Goal: Information Seeking & Learning: Learn about a topic

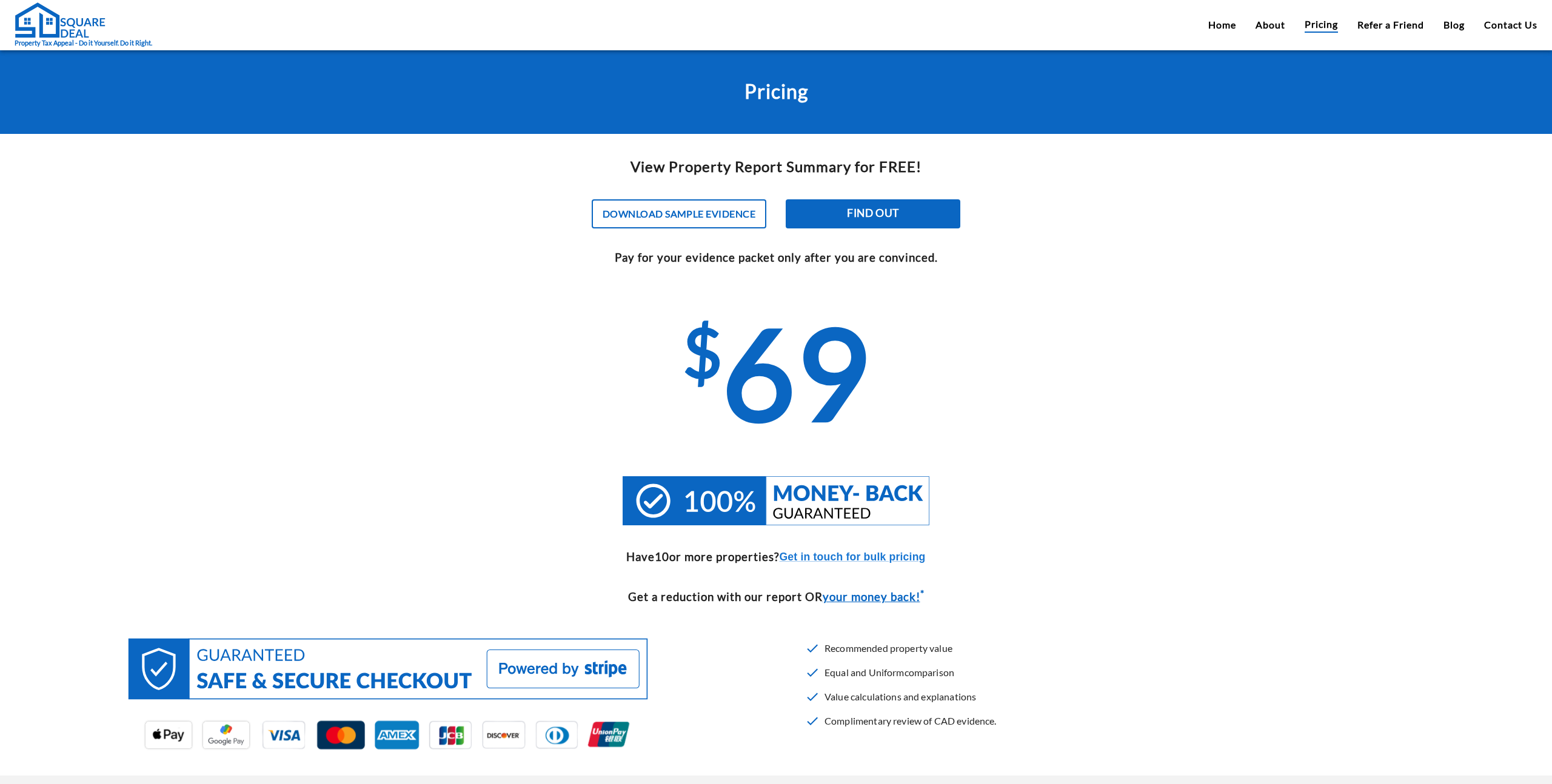
click at [1203, 28] on div "Property Tax Appeal - Do it Yourself. Do it Right. Home About Pricing Refer a F…" at bounding box center [776, 25] width 1552 height 50
click at [1208, 26] on link "Home" at bounding box center [1222, 25] width 28 height 15
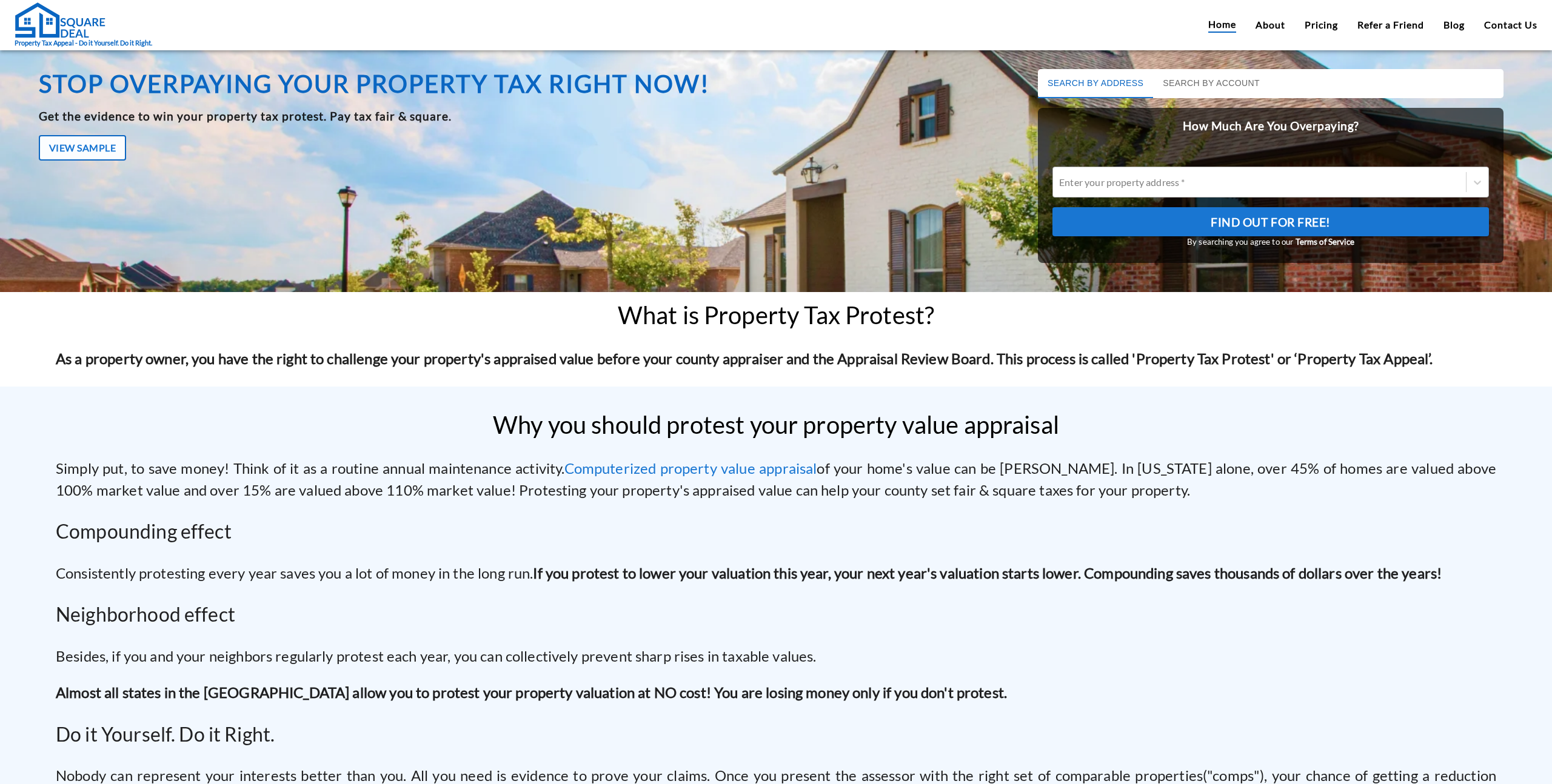
click at [1271, 175] on div at bounding box center [1259, 182] width 401 height 14
click at [1061, 176] on input "Enter your property address *" at bounding box center [1060, 182] width 2 height 11
click at [80, 156] on button "View Sample" at bounding box center [82, 147] width 87 height 25
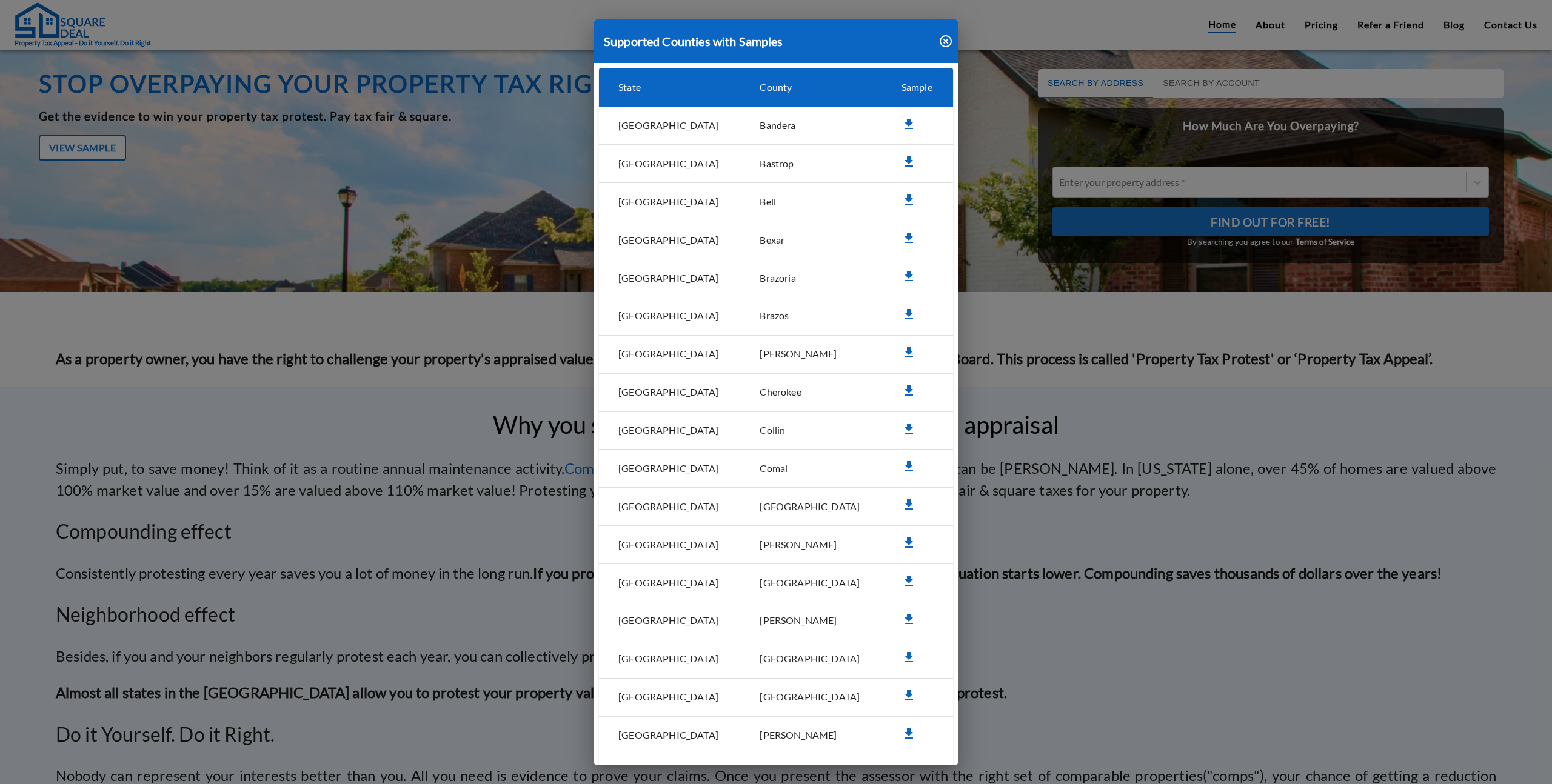
drag, startPoint x: 1364, startPoint y: 2, endPoint x: 1379, endPoint y: 0, distance: 15.1
click at [1376, 2] on div "Supported Counties with [GEOGRAPHIC_DATA] [GEOGRAPHIC_DATA] [GEOGRAPHIC_DATA] […" at bounding box center [776, 392] width 1552 height 784
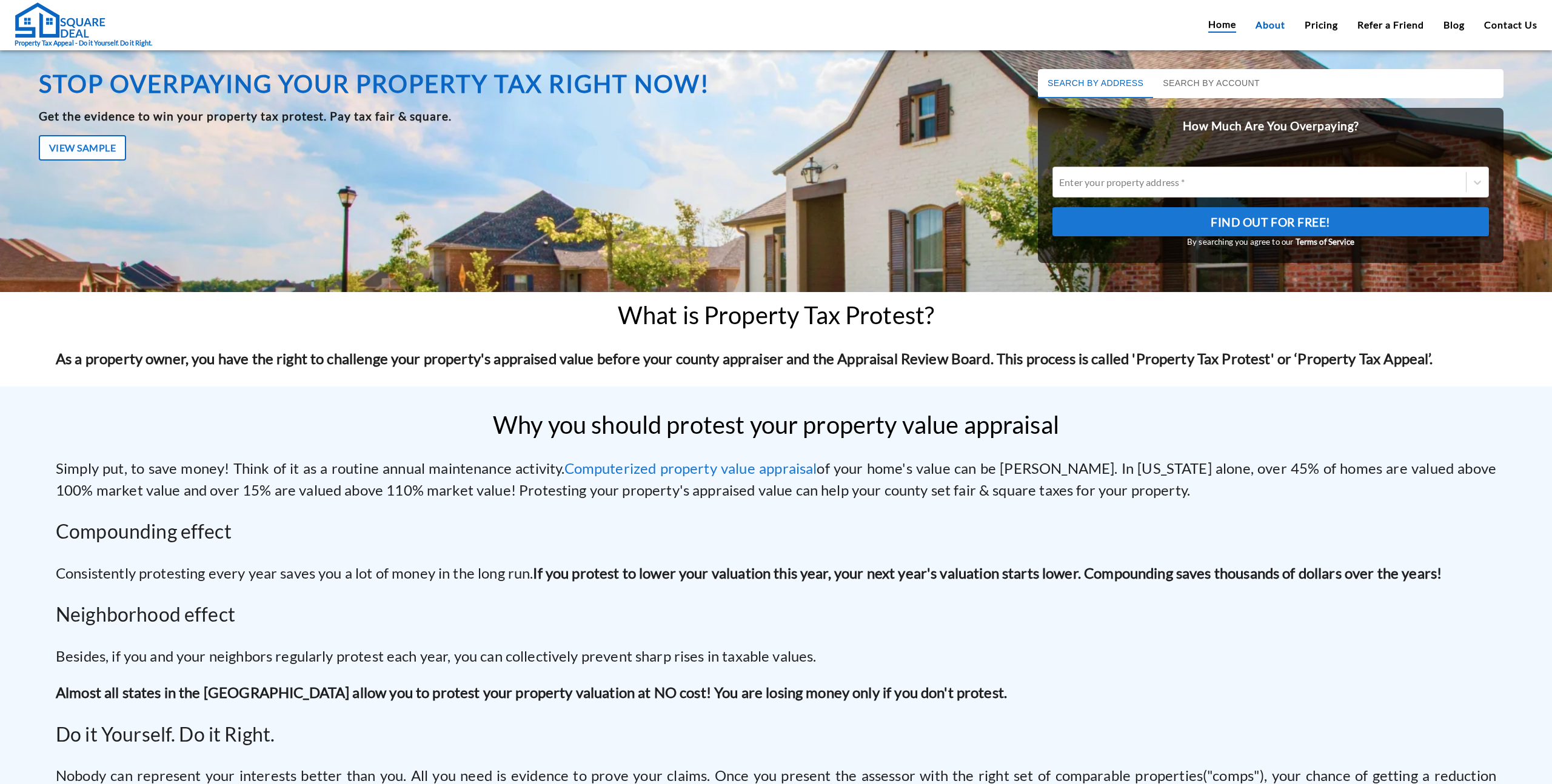
click at [1281, 28] on link "About" at bounding box center [1270, 25] width 30 height 15
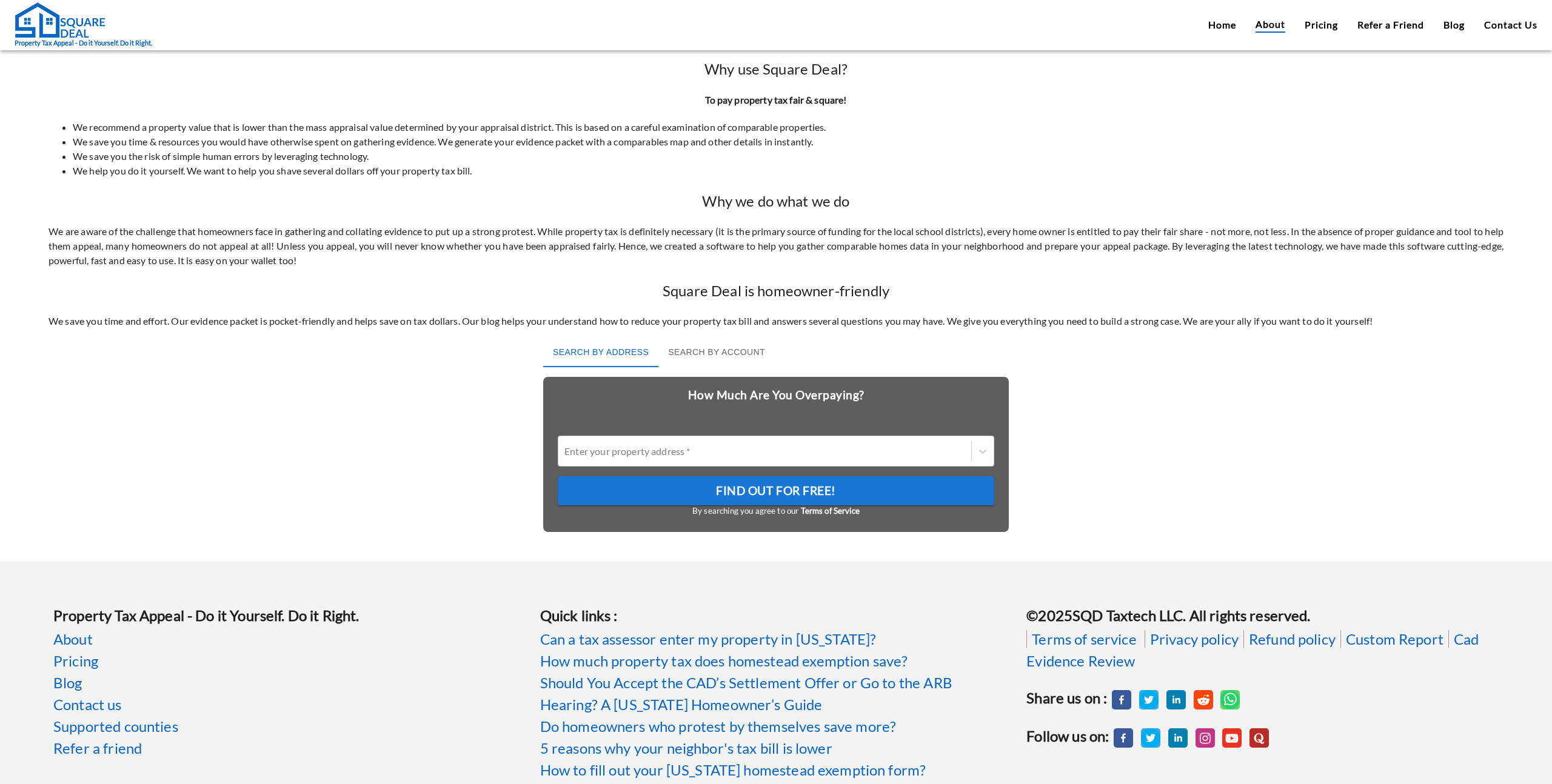
scroll to position [245, 0]
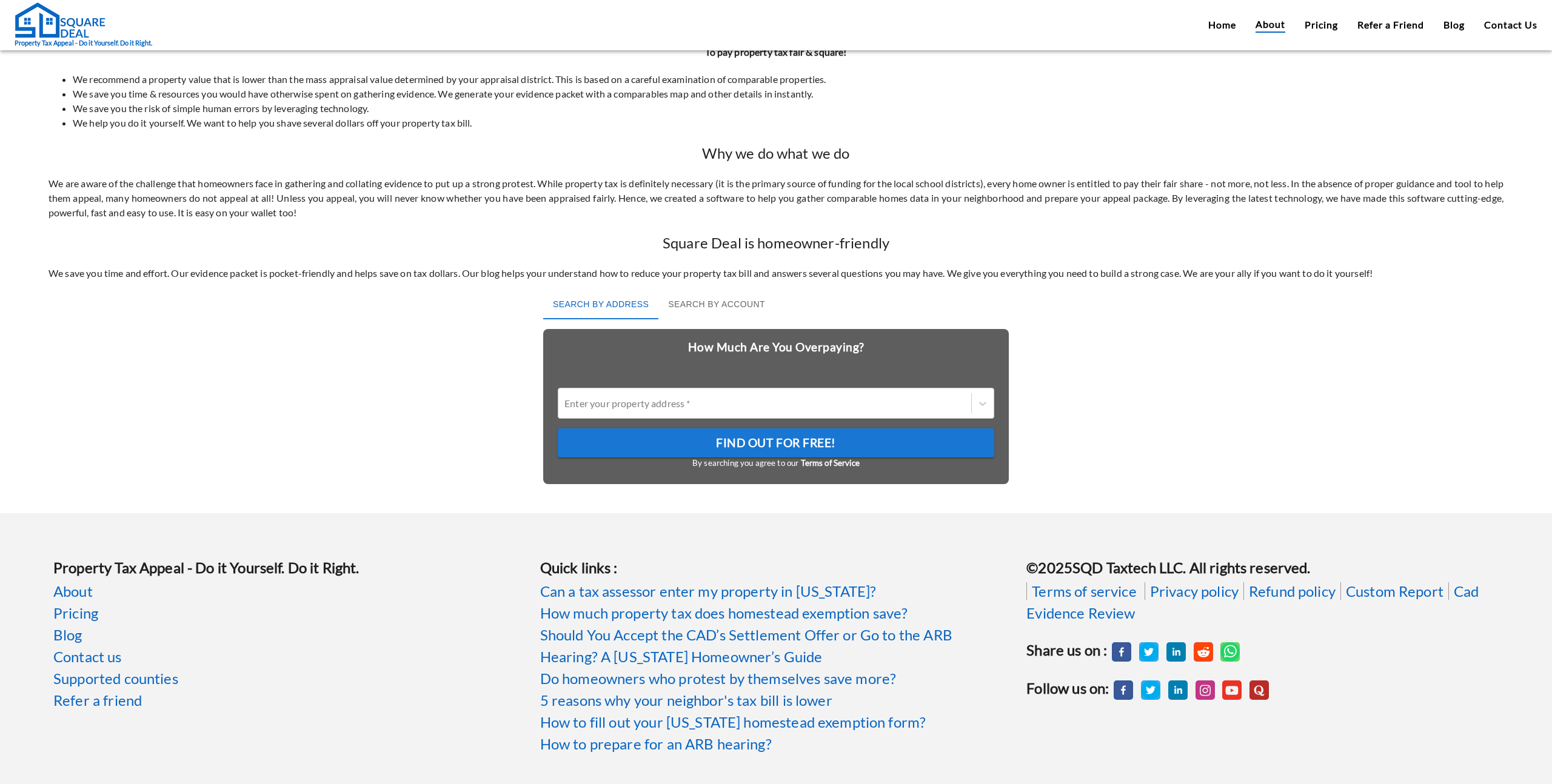
click at [471, 730] on div "Property Tax Appeal - Do it Yourself. Do it Right. About Pricing Blog Contact u…" at bounding box center [282, 642] width 487 height 227
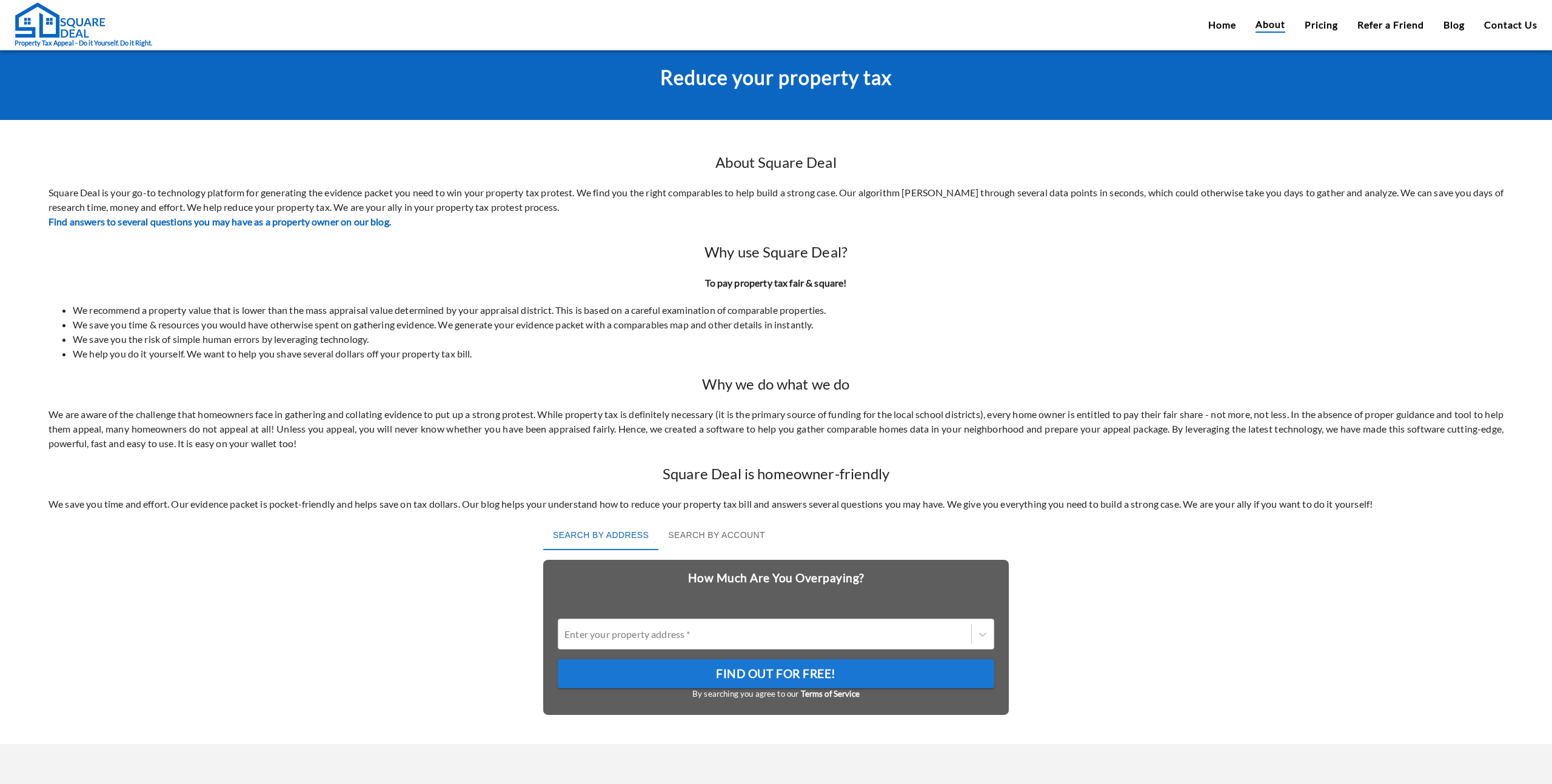
scroll to position [0, 0]
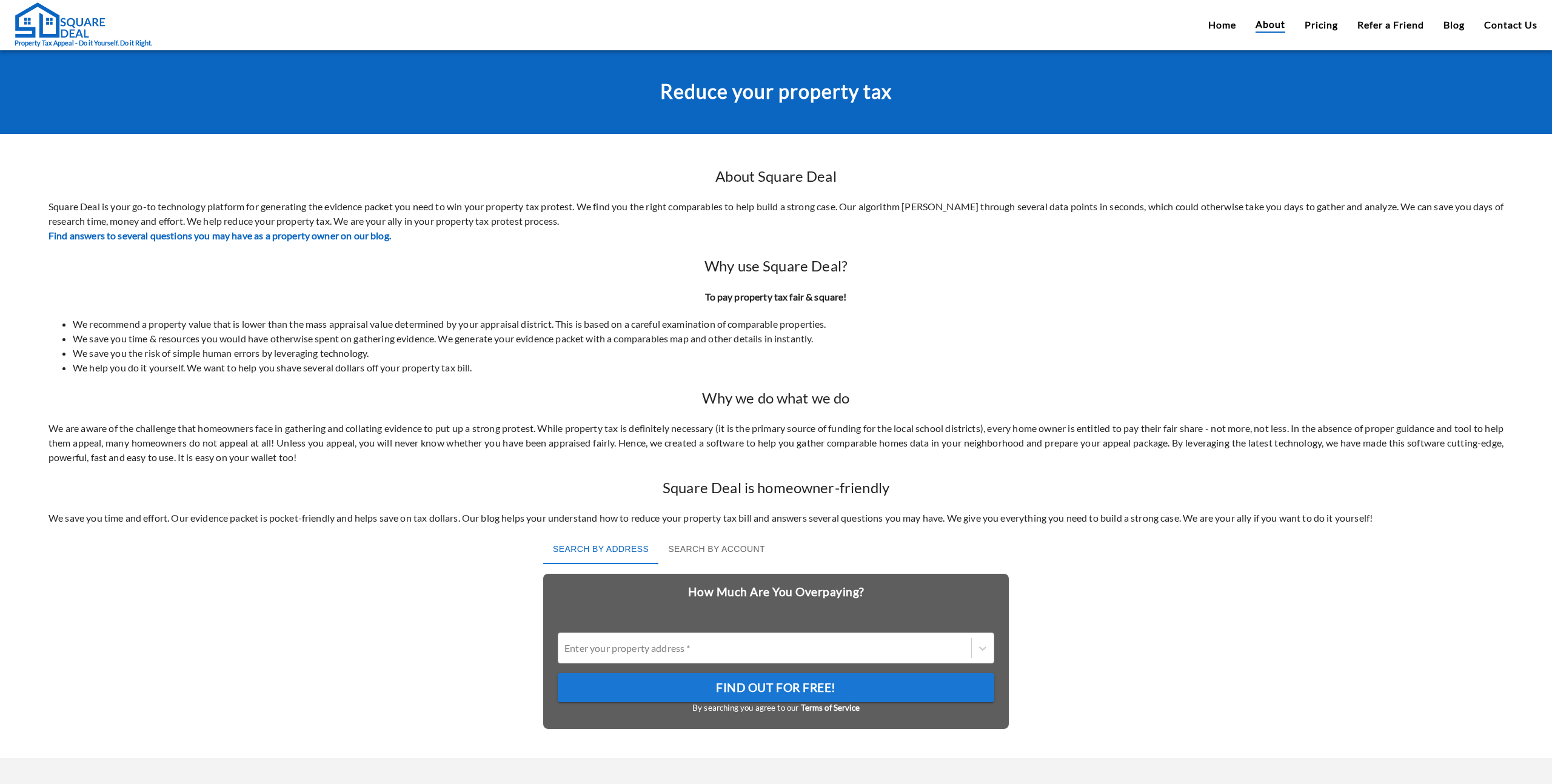
click at [851, 216] on p "Square Deal is your go-to technology platform for generating the evidence packe…" at bounding box center [776, 221] width 1455 height 44
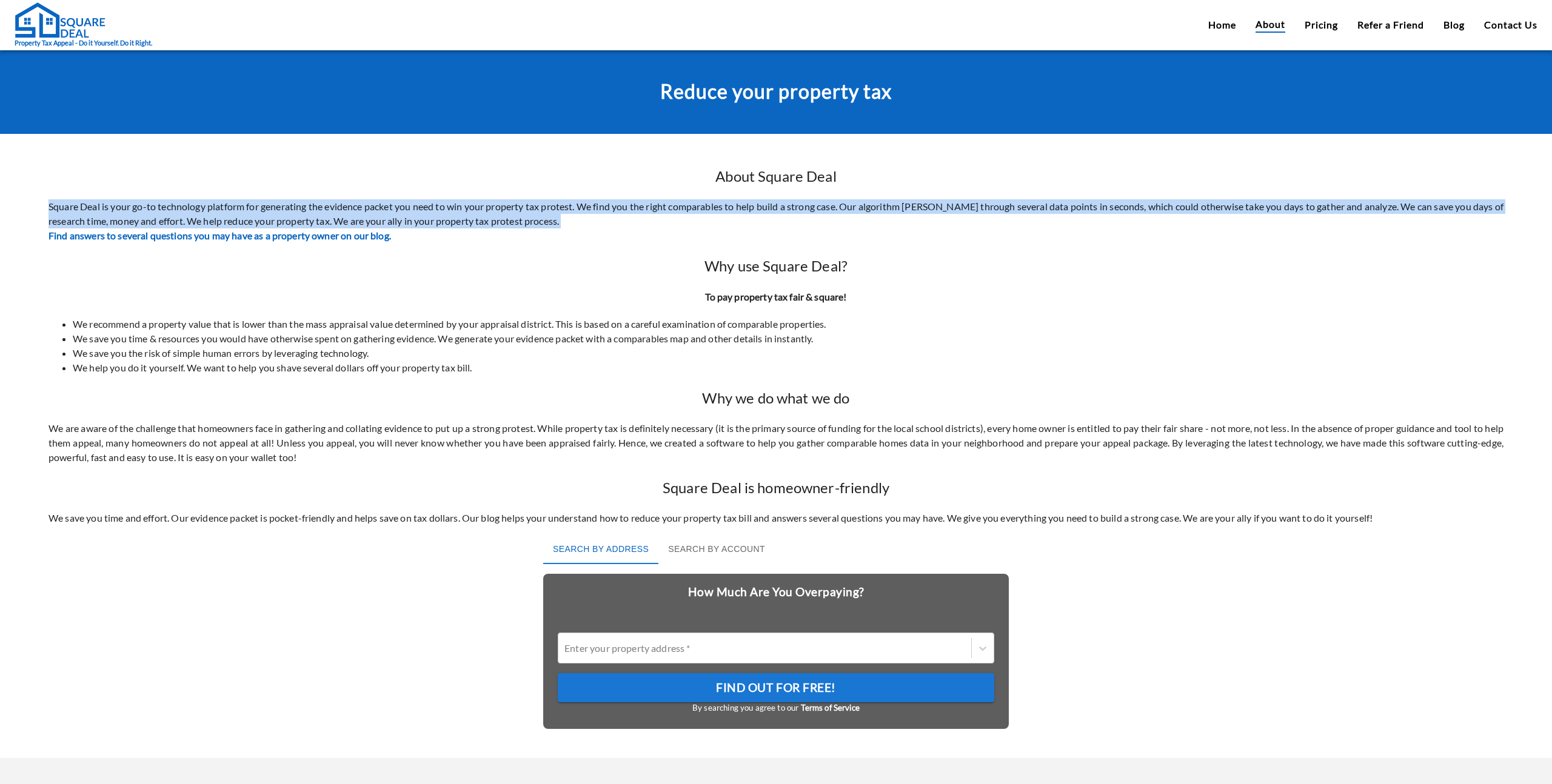
click at [851, 216] on p "Square Deal is your go-to technology platform for generating the evidence packe…" at bounding box center [776, 221] width 1455 height 44
click at [1324, 27] on link "Pricing" at bounding box center [1321, 25] width 33 height 15
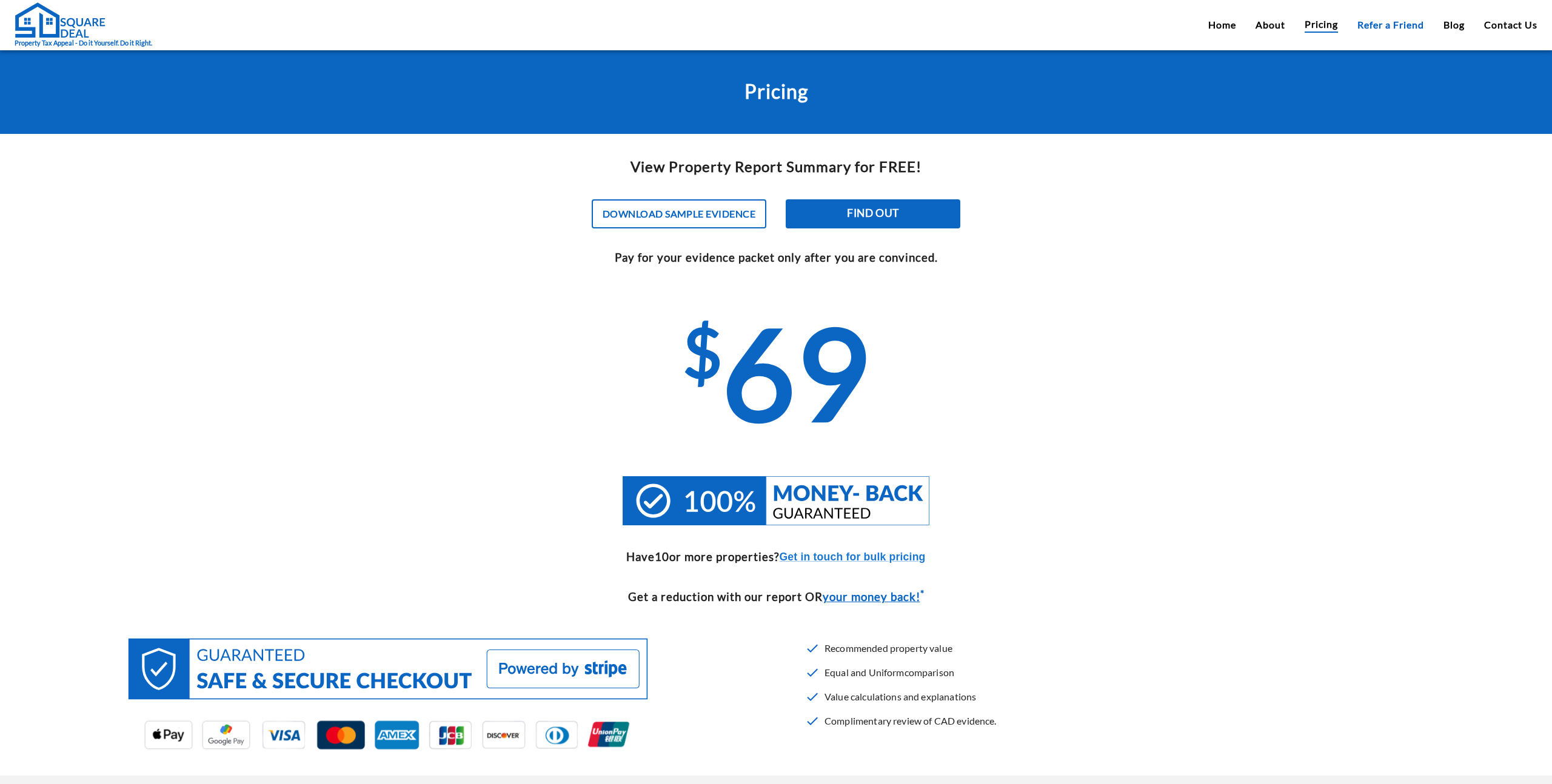
click at [1360, 23] on link "Refer a Friend" at bounding box center [1390, 25] width 67 height 15
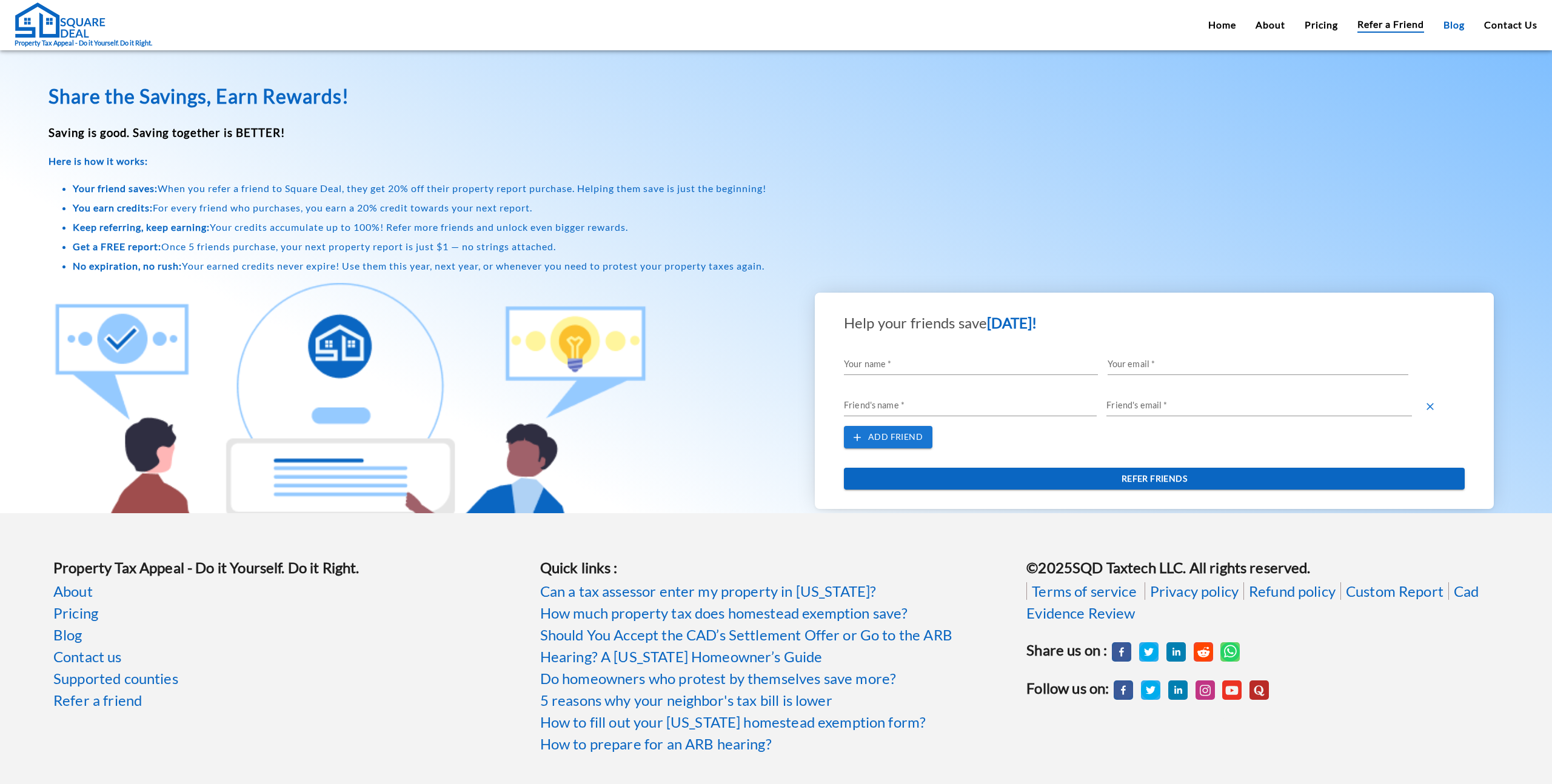
click at [1448, 24] on link "Blog" at bounding box center [1454, 25] width 21 height 15
